Goal: Check status: Check status

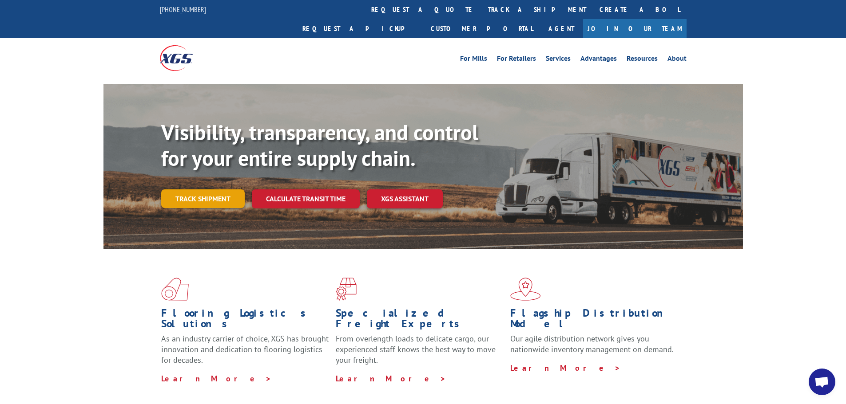
click at [232, 190] on link "Track shipment" at bounding box center [202, 199] width 83 height 19
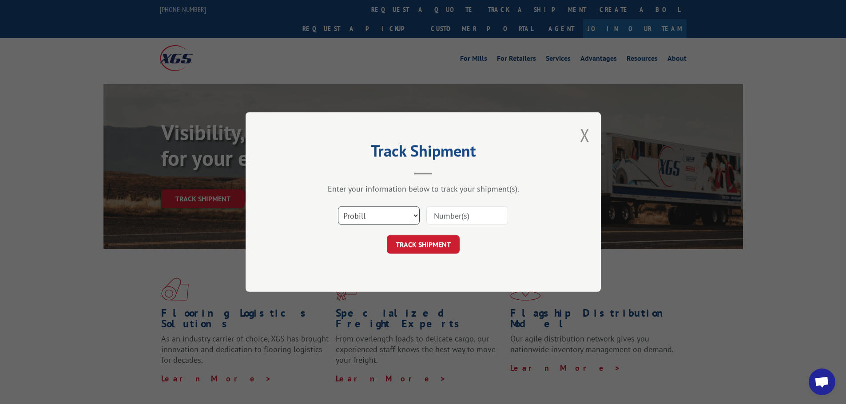
click at [353, 219] on select "Select category... Probill BOL PO" at bounding box center [379, 215] width 82 height 19
select select "bol"
click at [338, 206] on select "Select category... Probill BOL PO" at bounding box center [379, 215] width 82 height 19
paste input "5549147"
type input "5549147"
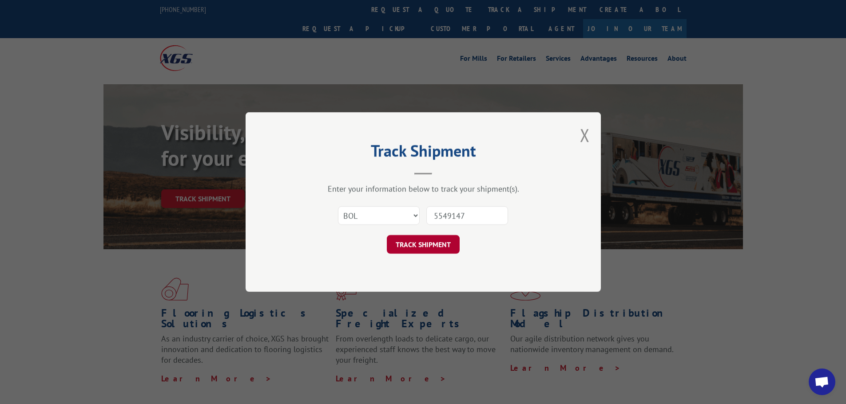
click at [434, 243] on button "TRACK SHIPMENT" at bounding box center [423, 244] width 73 height 19
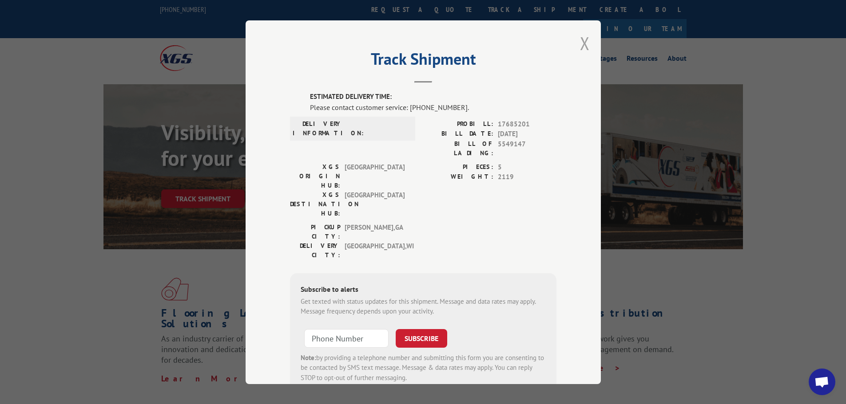
click at [580, 42] on button "Close modal" at bounding box center [585, 44] width 10 height 24
